Goal: Information Seeking & Learning: Learn about a topic

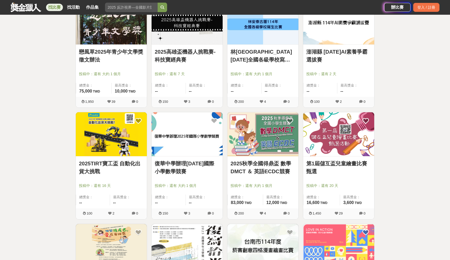
scroll to position [1792, 0]
click at [188, 156] on div "復華中學辦理[DATE]國際小學數學競賽 投稿中：還有 大約 1 個月 總獎金： -- 最高獎金： --" at bounding box center [187, 182] width 71 height 52
click at [184, 165] on link "復華中學辦理[DATE]國際小學數學競賽" at bounding box center [187, 168] width 65 height 16
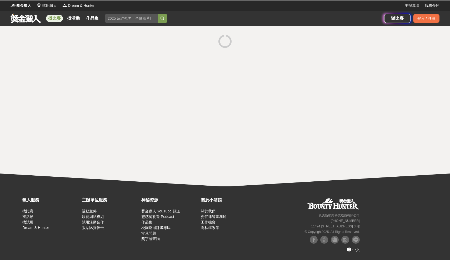
click at [184, 165] on div at bounding box center [225, 106] width 450 height 161
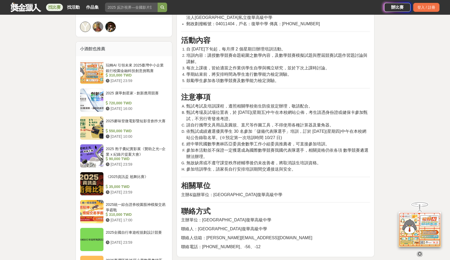
scroll to position [364, 0]
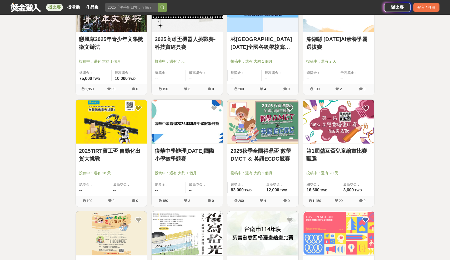
scroll to position [1804, 0]
click at [285, 135] on img at bounding box center [263, 122] width 71 height 44
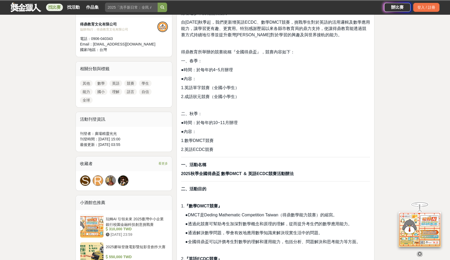
scroll to position [207, 0]
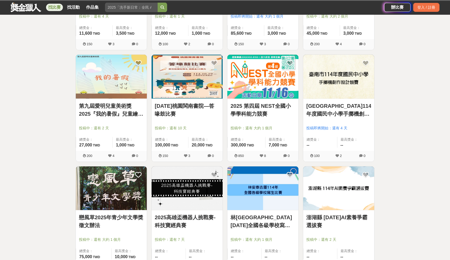
scroll to position [1626, 0]
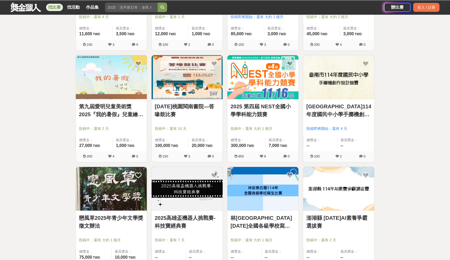
click at [277, 99] on link at bounding box center [263, 77] width 71 height 44
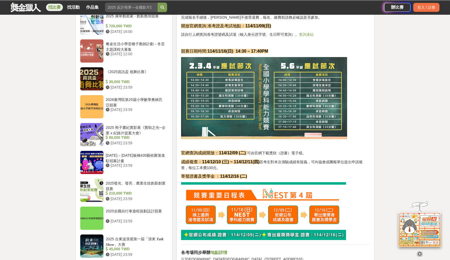
scroll to position [491, 0]
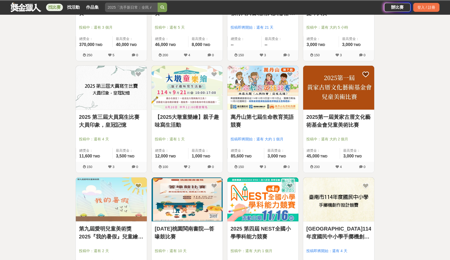
scroll to position [1500, 0]
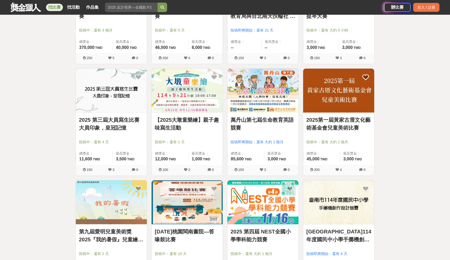
click at [253, 113] on div "萬丹山第七屆生命教育英語競賽 投稿即將開始：還有 大約 1 個月 總獎金： 85,600 85,600 TWD 最高獎金： 3,000 TWD" at bounding box center [263, 139] width 71 height 52
click at [245, 106] on img at bounding box center [263, 91] width 71 height 44
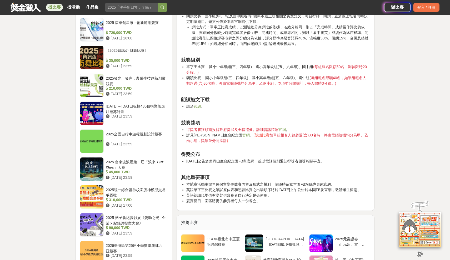
scroll to position [482, 0]
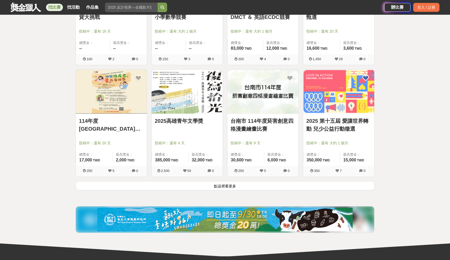
scroll to position [1945, 0]
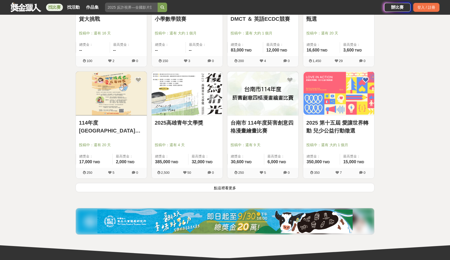
click at [232, 191] on button "點這裡看更多" at bounding box center [225, 187] width 299 height 9
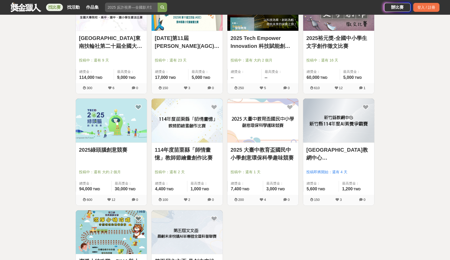
scroll to position [2141, 0]
click at [121, 122] on img at bounding box center [111, 120] width 71 height 44
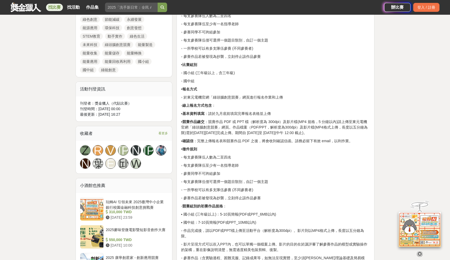
scroll to position [286, 0]
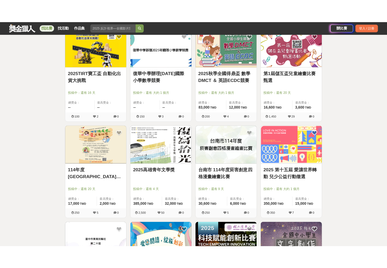
scroll to position [1797, 0]
